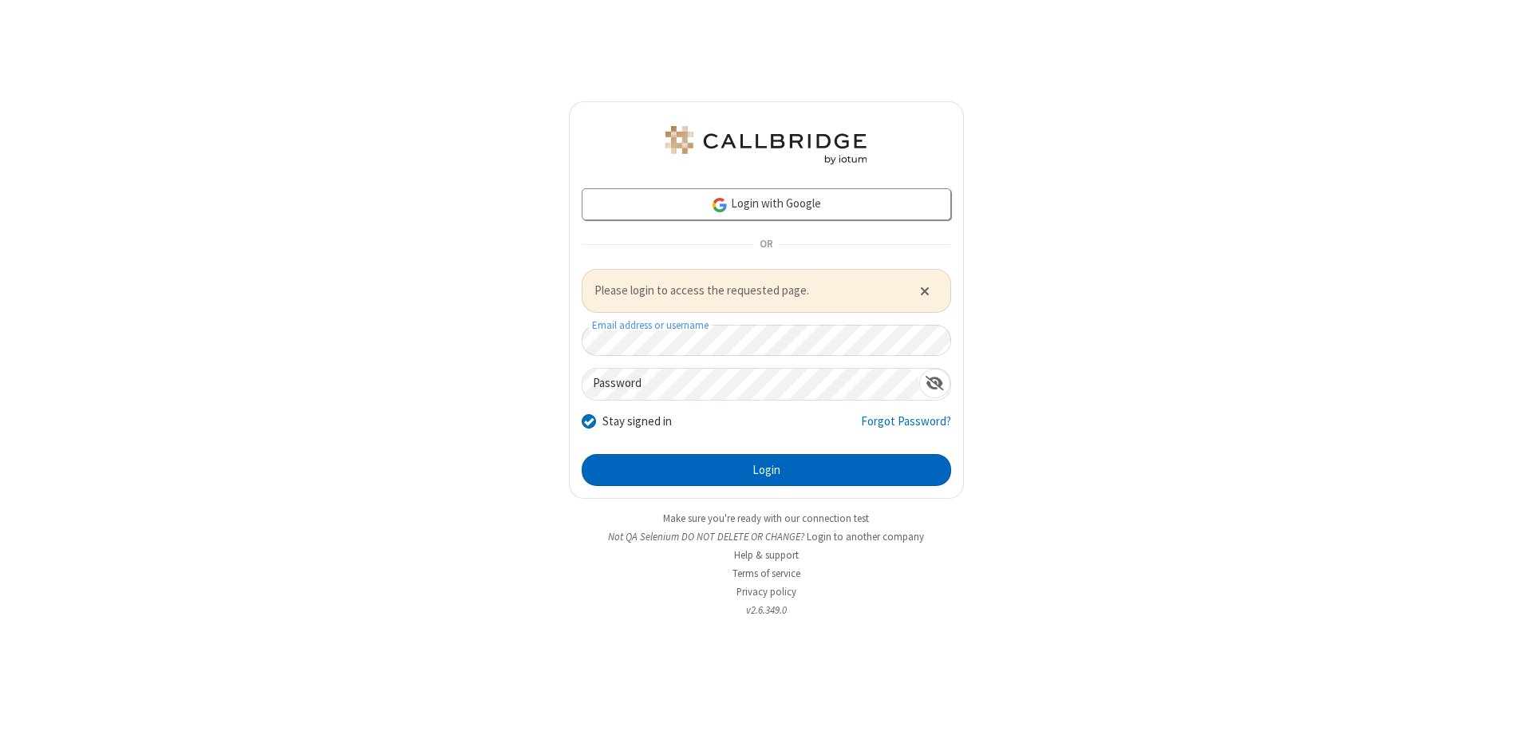
click at [766, 469] on button "Login" at bounding box center [766, 470] width 369 height 32
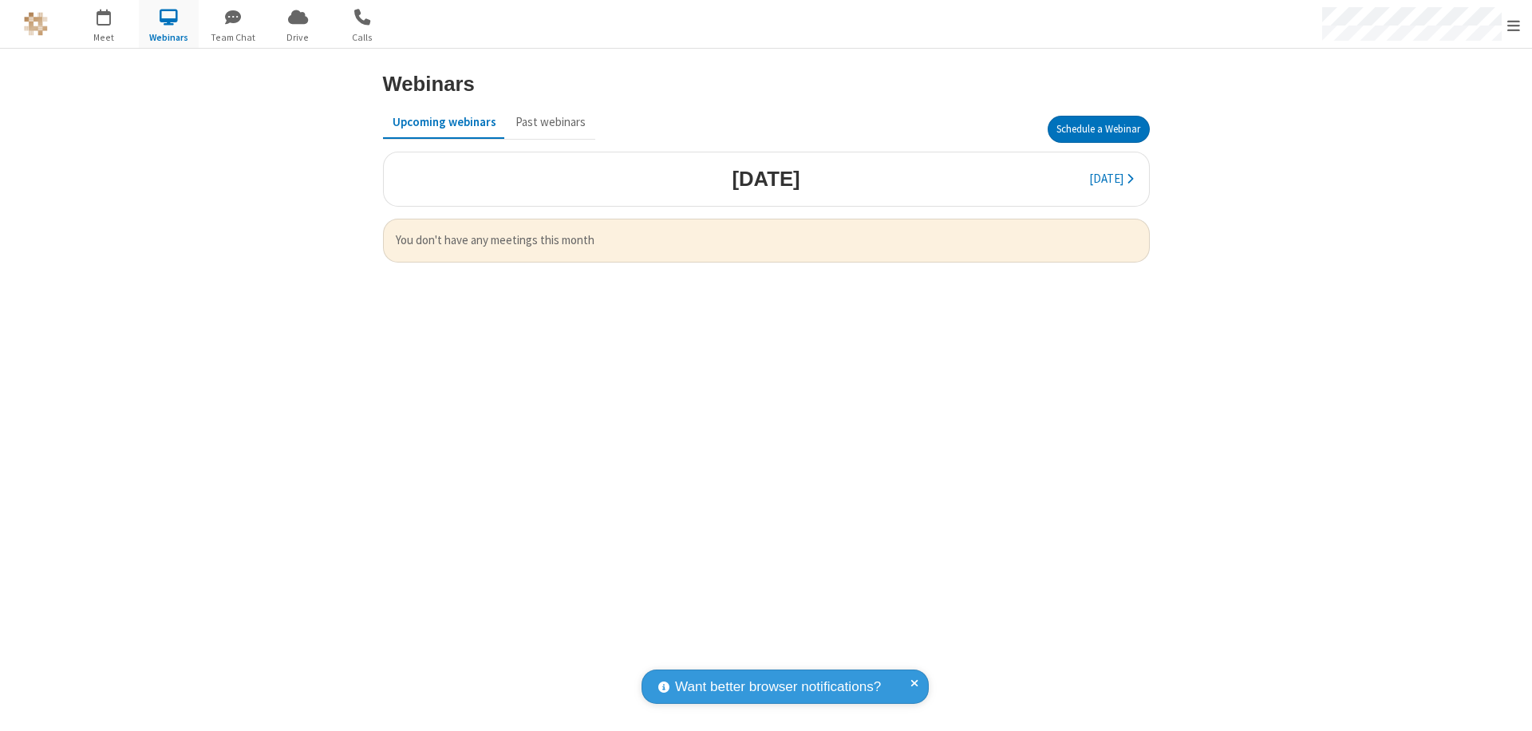
click at [1098, 129] on button "Schedule a Webinar" at bounding box center [1099, 129] width 102 height 27
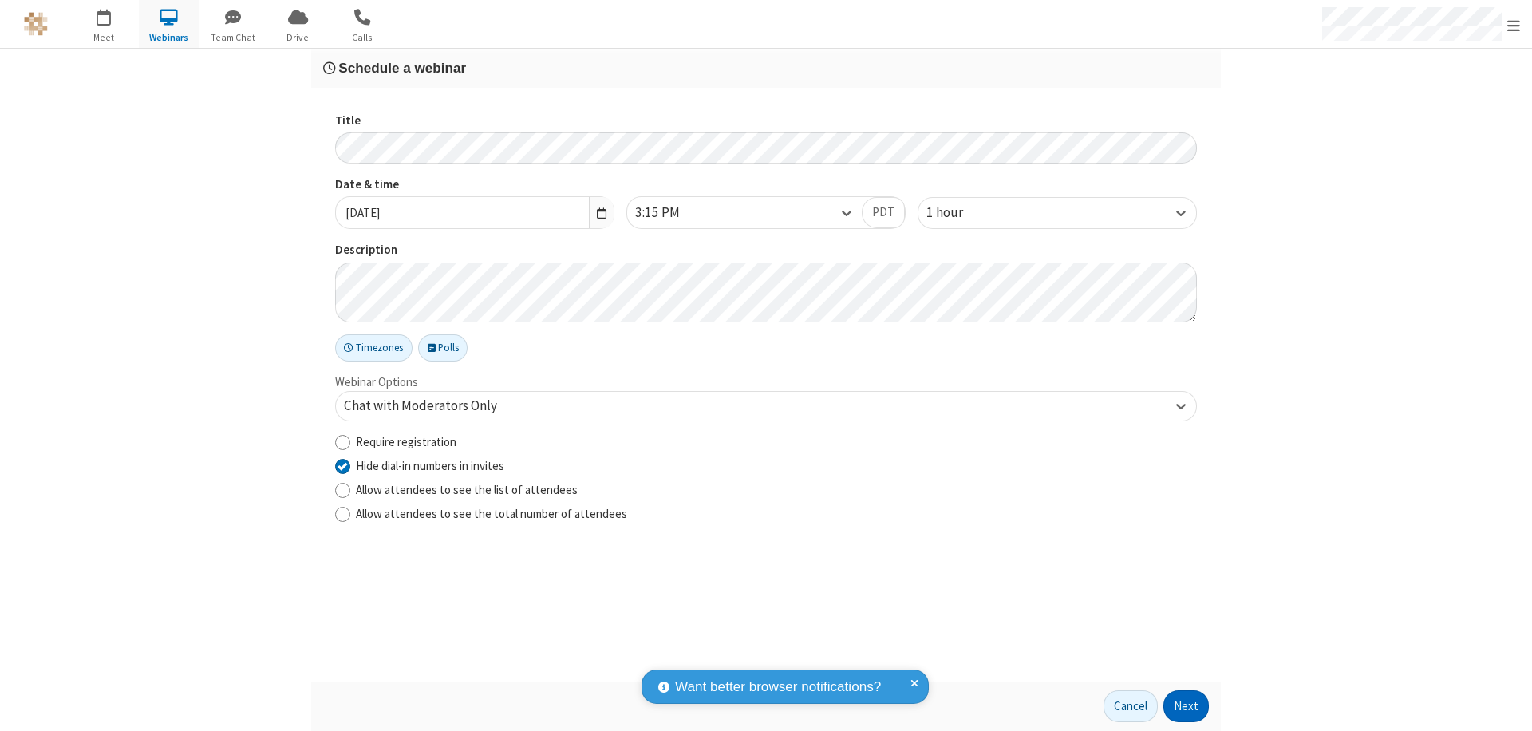
click at [1186, 706] on button "Next" at bounding box center [1185, 706] width 45 height 32
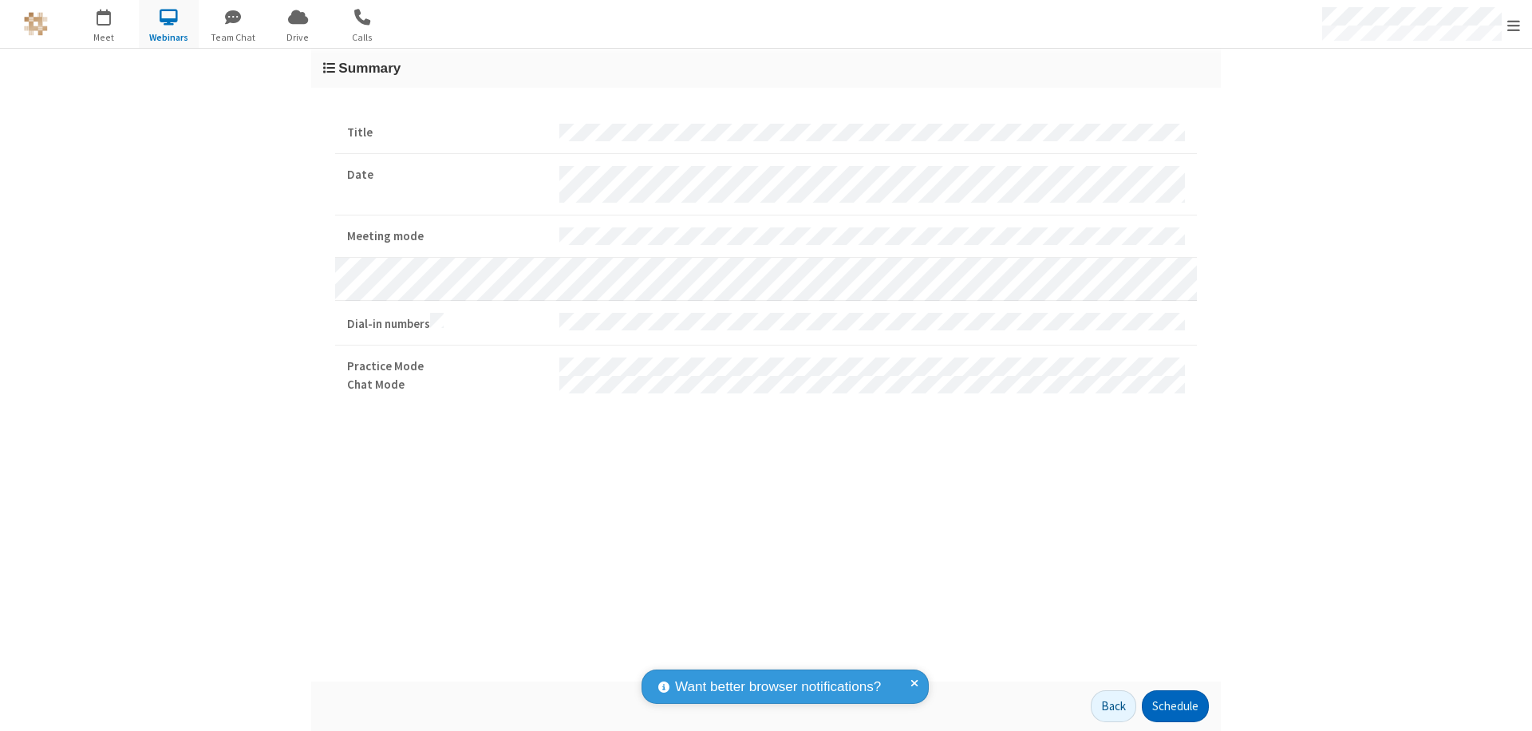
click at [1174, 706] on button "Schedule" at bounding box center [1175, 706] width 67 height 32
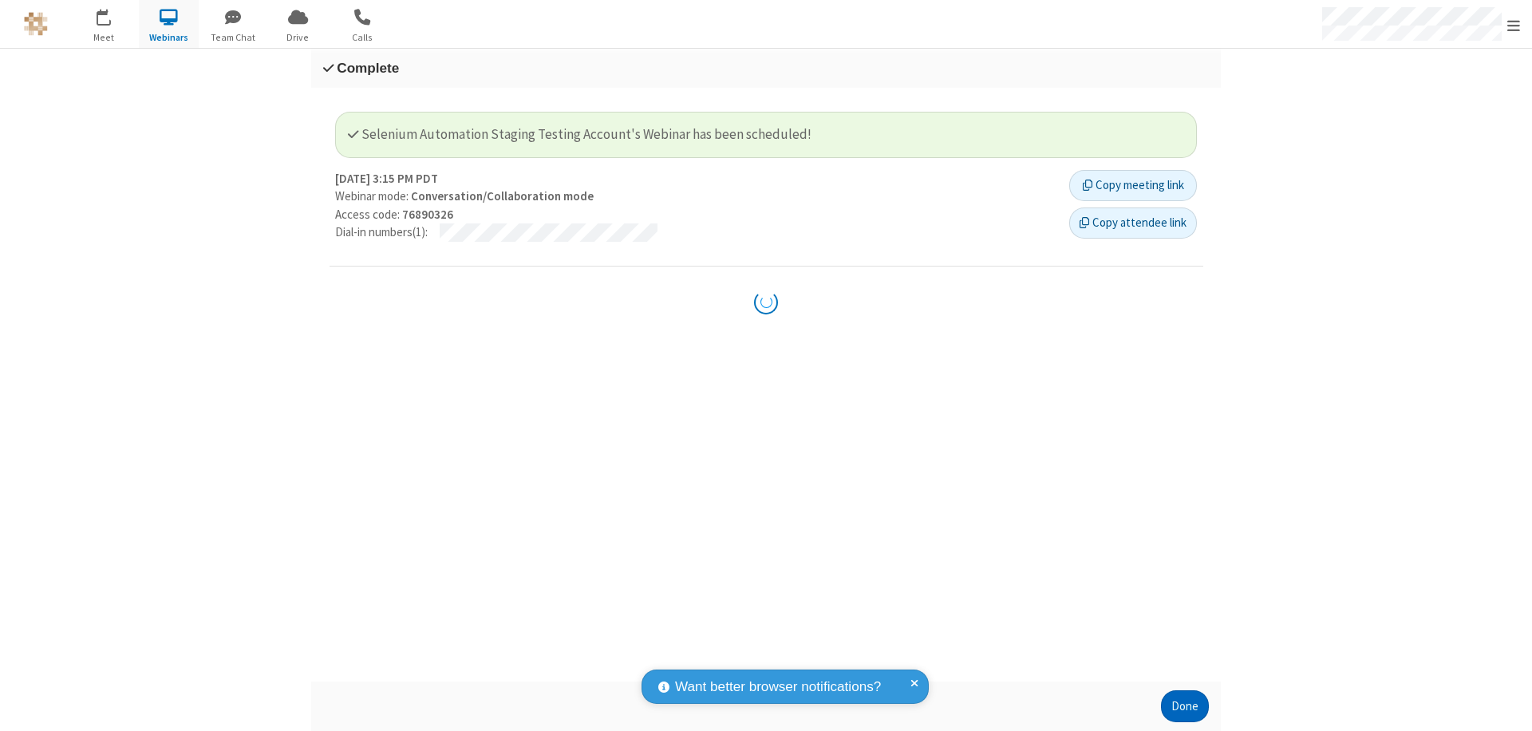
click at [1185, 706] on button "Done" at bounding box center [1185, 706] width 48 height 32
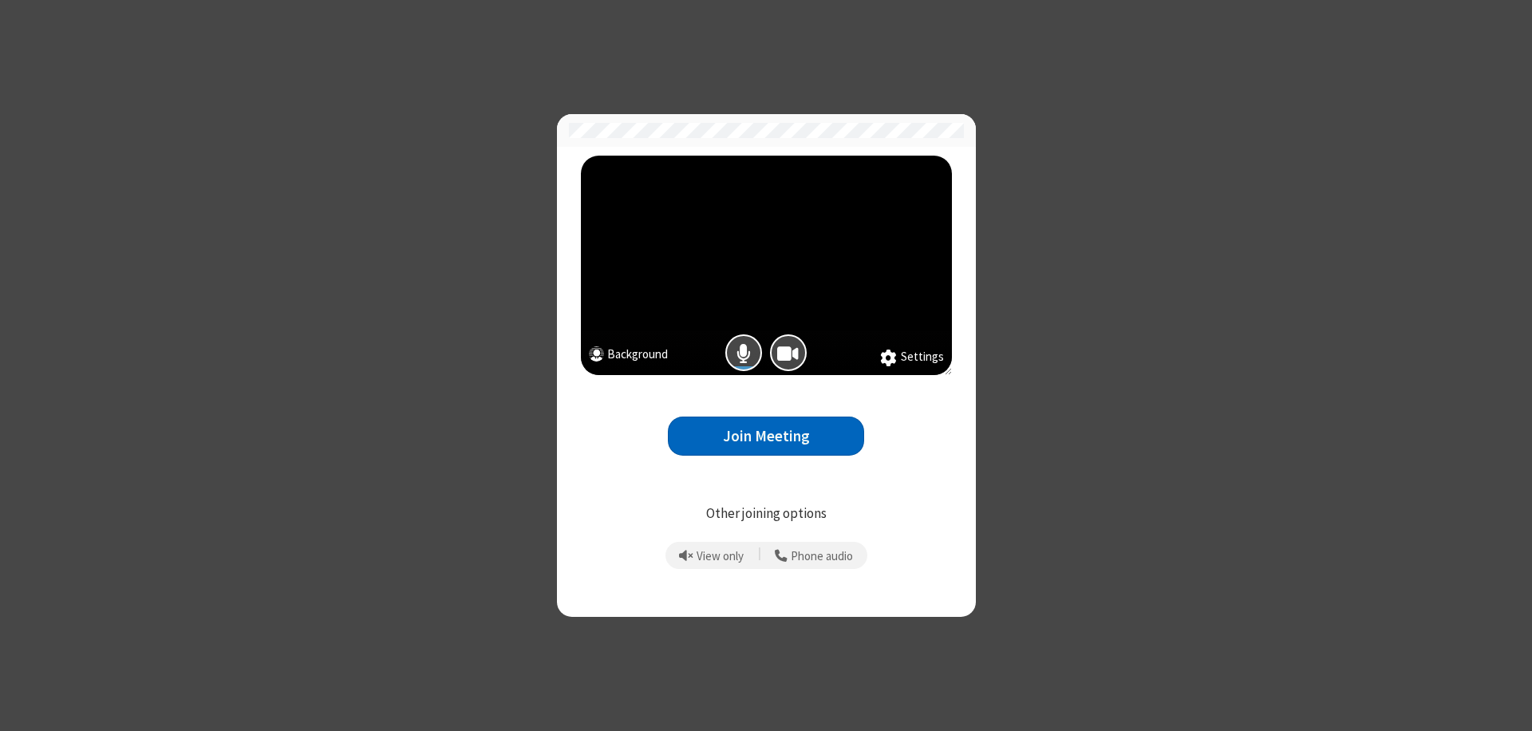
click at [766, 436] on button "Join Meeting" at bounding box center [766, 435] width 196 height 39
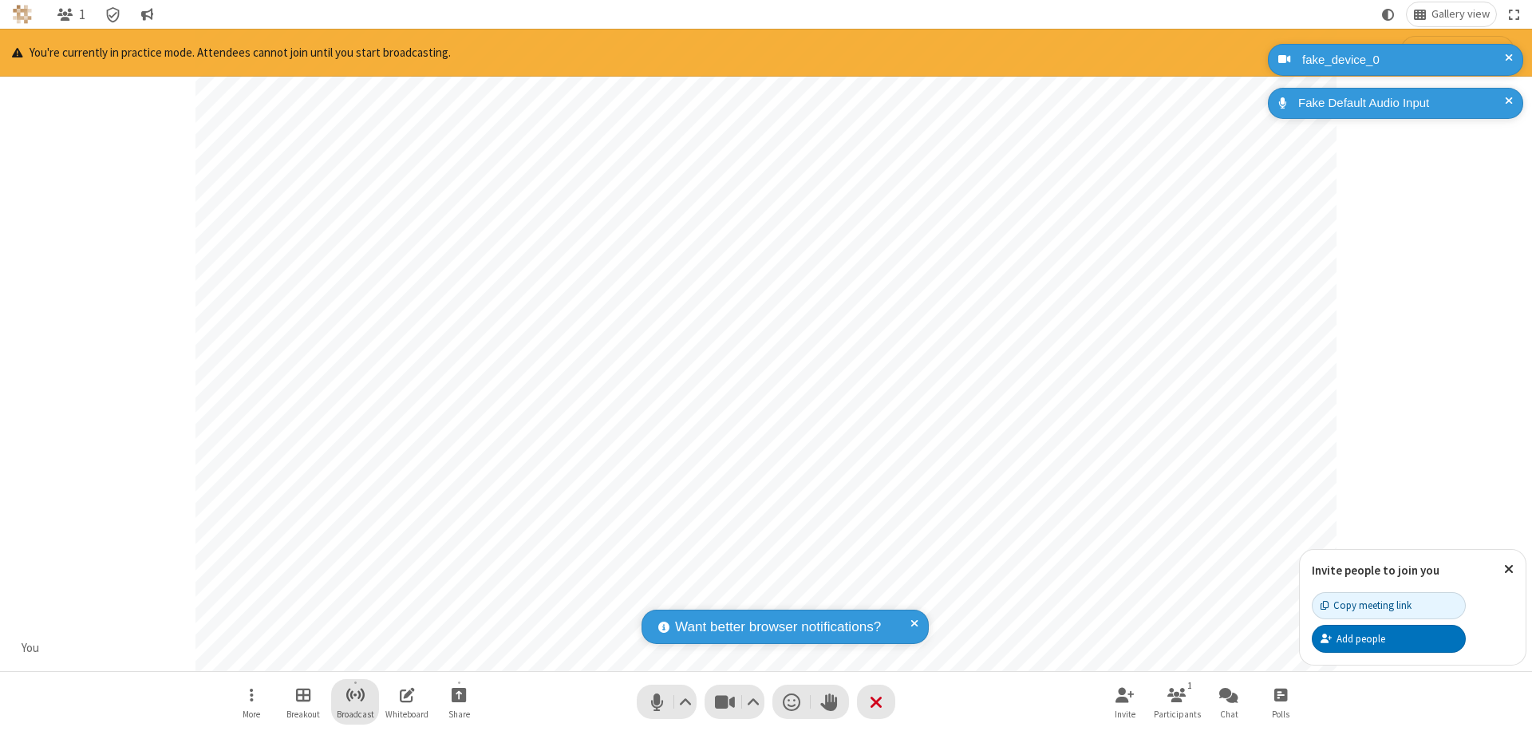
click at [354, 694] on span "Start broadcast" at bounding box center [355, 695] width 20 height 20
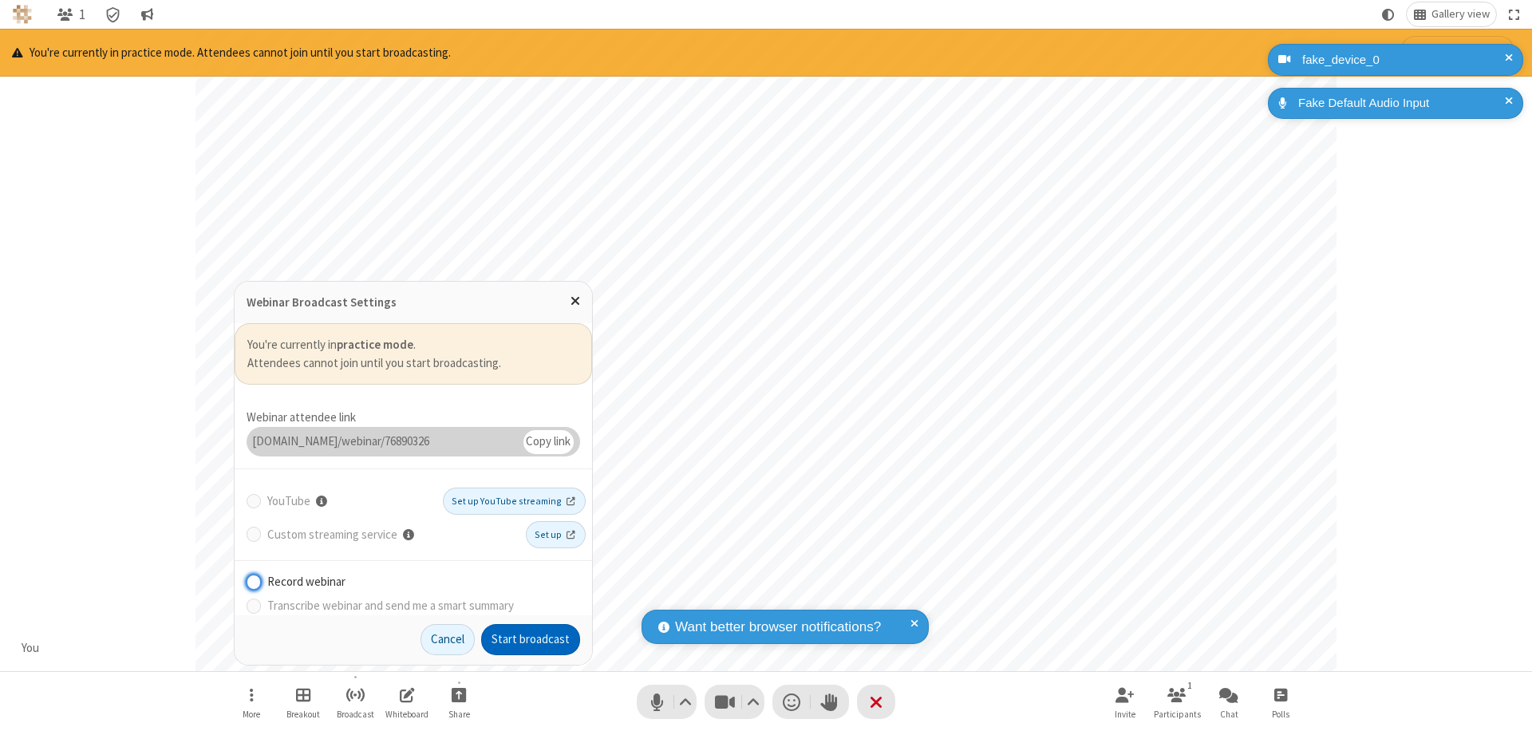
click at [531, 639] on button "Start broadcast" at bounding box center [530, 640] width 99 height 32
